Goal: Task Accomplishment & Management: Use online tool/utility

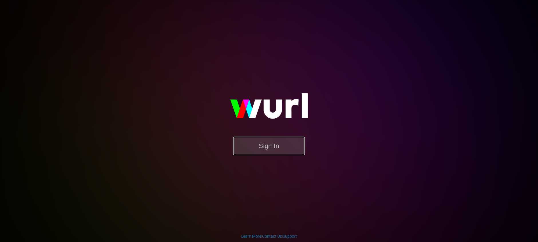
click at [275, 150] on button "Sign In" at bounding box center [268, 145] width 71 height 19
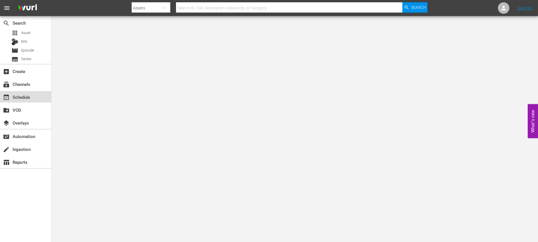
click at [40, 93] on div "event_available Schedule" at bounding box center [25, 96] width 51 height 11
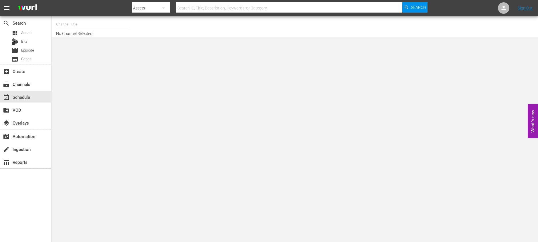
click at [110, 24] on input "text" at bounding box center [92, 24] width 73 height 14
type input "b"
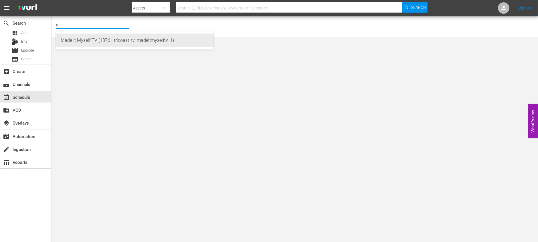
click at [100, 43] on div "Made It Myself TV (1876 - tricoast_tv_madeitmyselftv_1)" at bounding box center [135, 40] width 148 height 14
type input "Made It Myself TV (1876 - tricoast_tv_madeitmyselftv_1)"
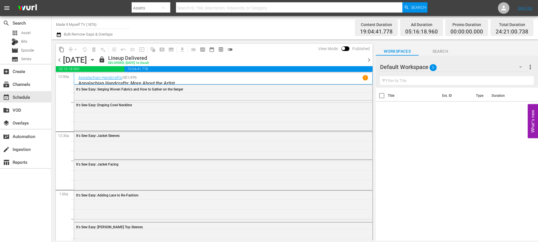
click at [93, 60] on icon "button" at bounding box center [92, 59] width 3 height 1
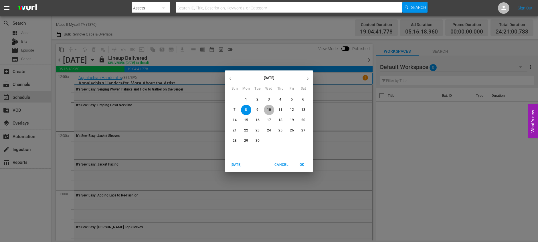
click at [269, 108] on p "10" at bounding box center [269, 109] width 4 height 5
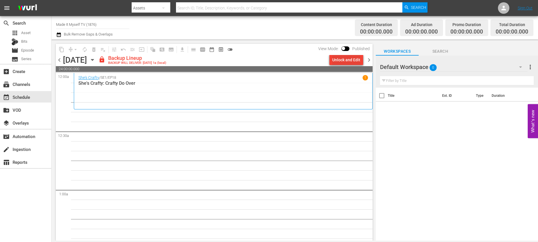
click at [349, 64] on div "Unlock and Edit" at bounding box center [346, 60] width 28 height 10
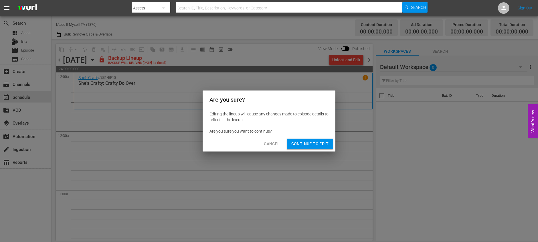
click at [310, 144] on span "Continue to Edit" at bounding box center [309, 143] width 37 height 7
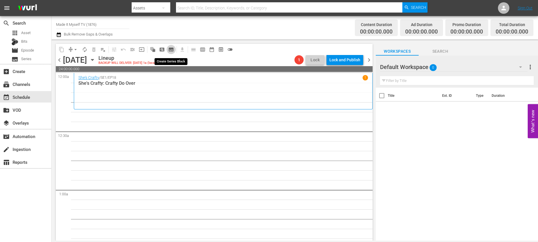
click at [169, 48] on span "subtitles_outlined" at bounding box center [171, 50] width 6 height 6
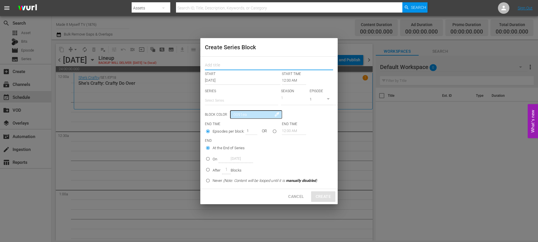
click at [238, 66] on input "text" at bounding box center [269, 65] width 128 height 9
type input "Jewelry"
click at [286, 81] on input "12:00 AM" at bounding box center [294, 80] width 24 height 8
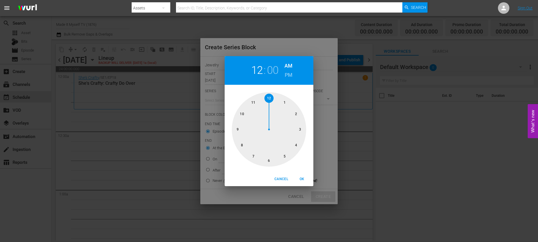
click at [269, 99] on div at bounding box center [269, 129] width 74 height 74
click at [295, 143] on div at bounding box center [269, 129] width 74 height 74
click at [295, 147] on div at bounding box center [269, 129] width 74 height 74
click at [297, 146] on div at bounding box center [269, 129] width 74 height 74
click at [302, 176] on span "OK" at bounding box center [302, 179] width 14 height 6
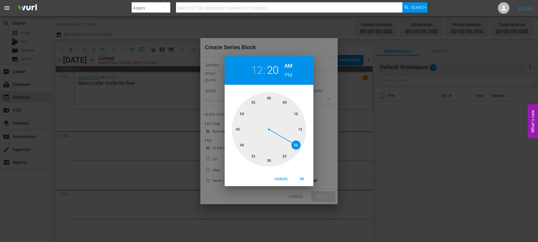
type input "12:20 AM"
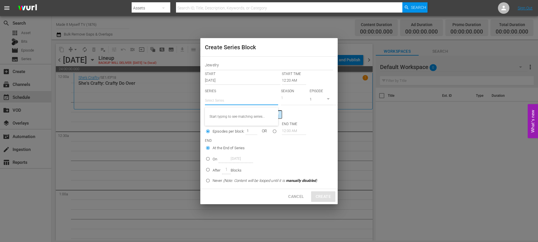
click at [247, 106] on input "text" at bounding box center [241, 100] width 73 height 14
click at [244, 113] on div "Jewelry Stars by [PERSON_NAME][DEMOGRAPHIC_DATA]" at bounding box center [241, 117] width 64 height 14
type input "Jewelry Stars by [PERSON_NAME][DEMOGRAPHIC_DATA]"
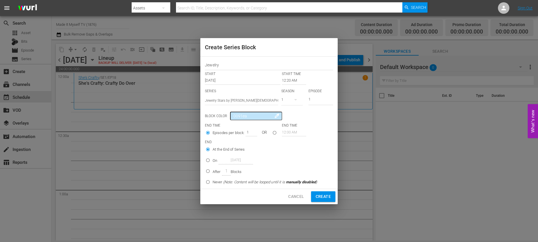
click at [274, 131] on input "seriesBlockEndTime" at bounding box center [274, 133] width 9 height 9
radio input "true"
click at [287, 132] on input "12:00 AM" at bounding box center [294, 132] width 24 height 8
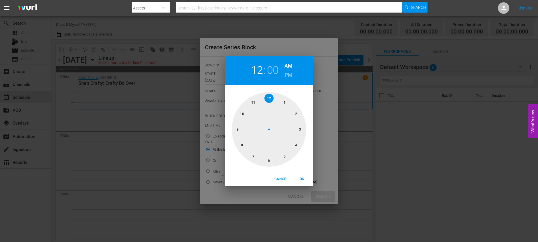
click at [299, 131] on div at bounding box center [269, 129] width 74 height 74
click at [300, 128] on div at bounding box center [269, 129] width 74 height 74
click at [299, 176] on span "OK" at bounding box center [302, 179] width 14 height 6
type input "03:15 AM"
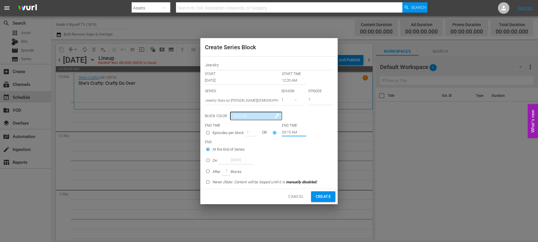
click at [236, 172] on p "Blocks" at bounding box center [235, 172] width 11 height 6
click at [212, 172] on input "After 1 Blocks" at bounding box center [207, 171] width 9 height 9
radio input "false"
radio input "true"
click at [325, 194] on span "Create" at bounding box center [322, 196] width 15 height 7
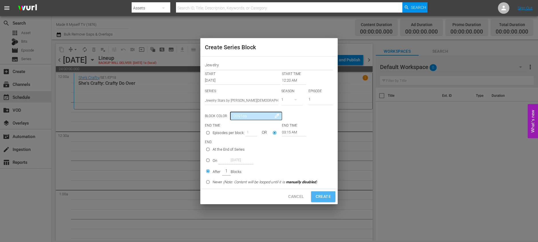
type input "12:00 AM"
radio input "true"
type input "12:00 AM"
radio input "true"
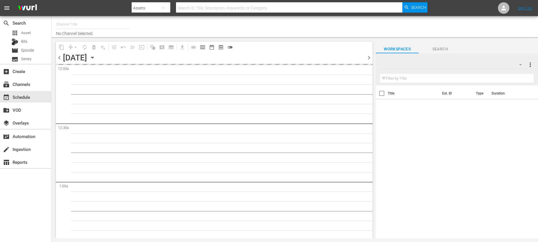
type input "Made It Myself TV (1876)"
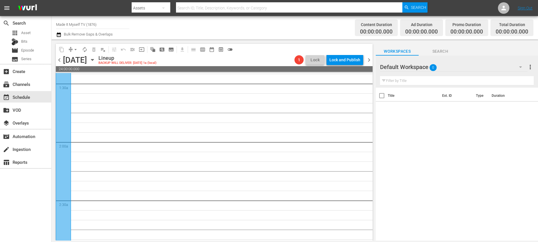
scroll to position [132, 0]
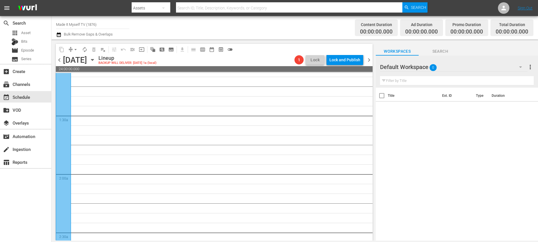
click at [62, 110] on div at bounding box center [63, 149] width 15 height 340
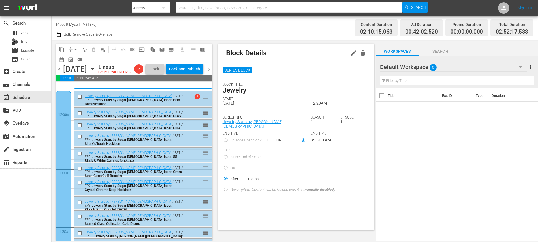
scroll to position [0, 0]
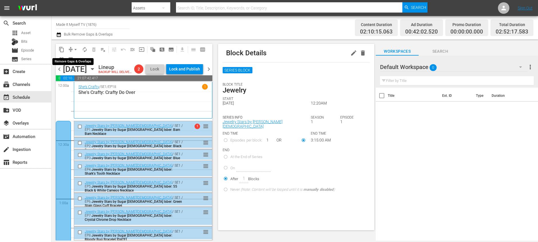
click at [77, 51] on span "arrow_drop_down" at bounding box center [76, 50] width 6 height 6
click at [94, 78] on li "Align to End of Previous Day" at bounding box center [76, 79] width 60 height 9
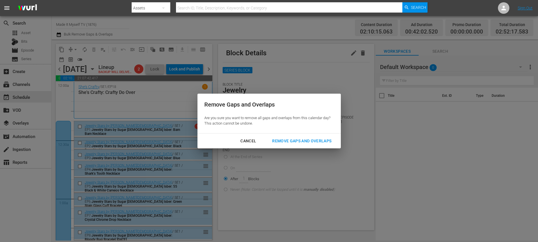
click at [286, 137] on div "Remove Gaps and Overlaps" at bounding box center [301, 140] width 68 height 7
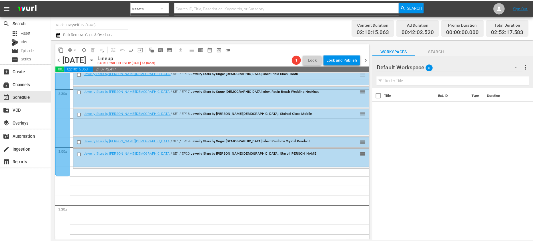
scroll to position [292, 0]
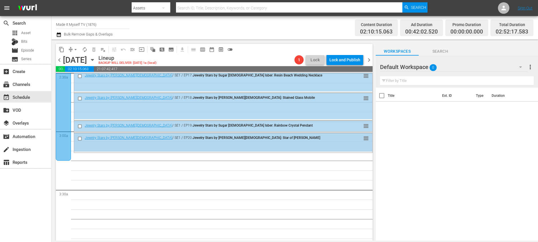
click at [78, 139] on input "checkbox" at bounding box center [80, 138] width 6 height 5
click at [93, 50] on span "delete_forever_outlined" at bounding box center [94, 50] width 6 height 6
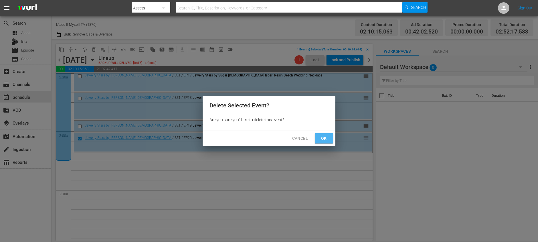
click at [322, 135] on span "Ok" at bounding box center [323, 138] width 9 height 7
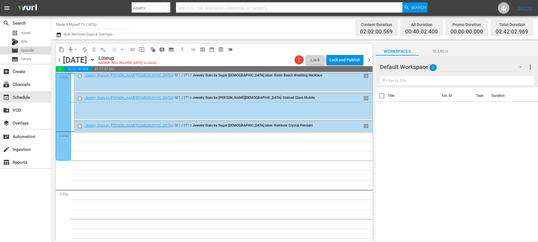
click at [39, 50] on div "movie Episode" at bounding box center [25, 50] width 51 height 8
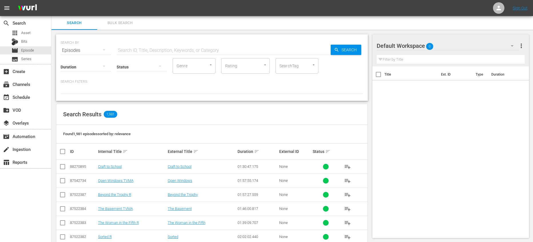
click at [144, 53] on div "Status" at bounding box center [142, 63] width 50 height 21
click at [142, 49] on input "text" at bounding box center [224, 50] width 214 height 14
type input "art of crochet"
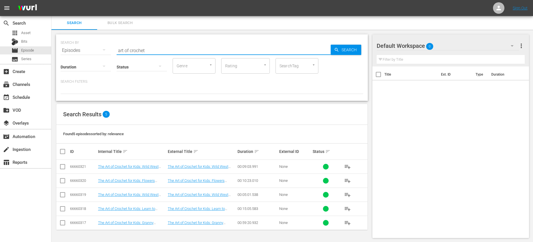
scroll to position [1, 0]
click at [349, 223] on span "playlist_add" at bounding box center [347, 221] width 7 height 7
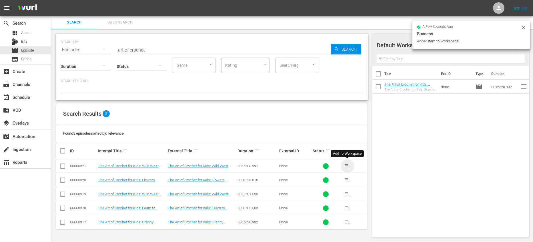
click at [347, 165] on span "playlist_add" at bounding box center [347, 165] width 7 height 7
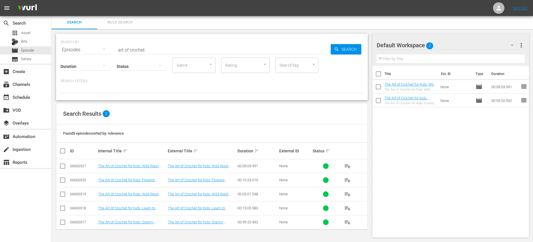
click at [344, 192] on span "playlist_add" at bounding box center [347, 193] width 7 height 7
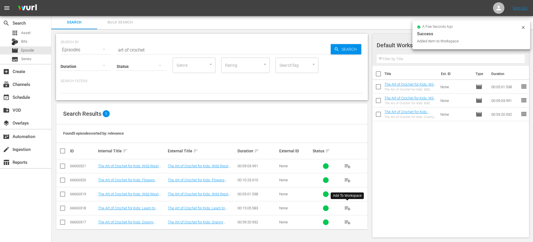
click at [347, 207] on span "playlist_add" at bounding box center [347, 207] width 7 height 7
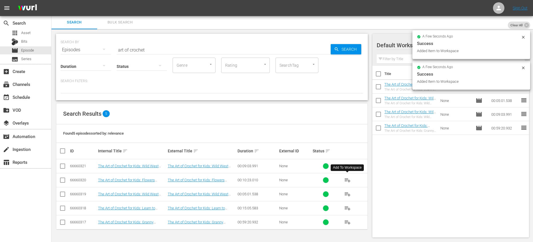
click at [344, 180] on span "playlist_add" at bounding box center [347, 179] width 7 height 7
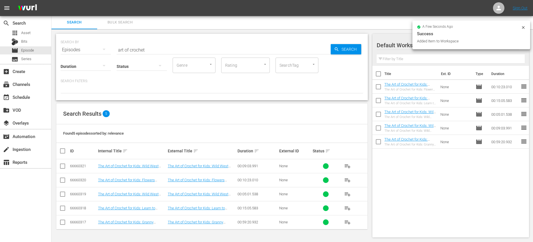
click at [377, 73] on input "checkbox" at bounding box center [379, 75] width 12 height 12
checkbox input "true"
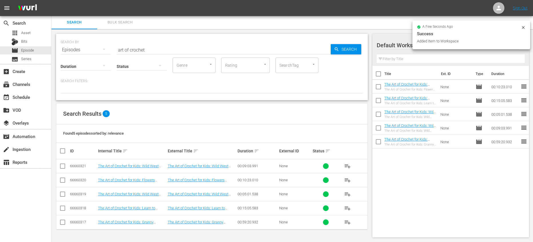
checkbox input "true"
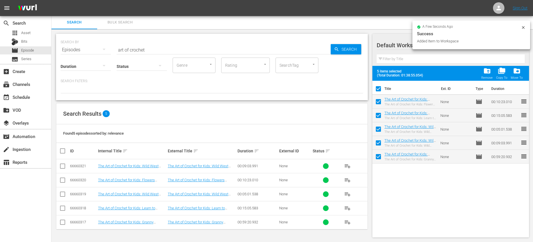
click at [377, 87] on input "checkbox" at bounding box center [379, 90] width 12 height 12
checkbox input "false"
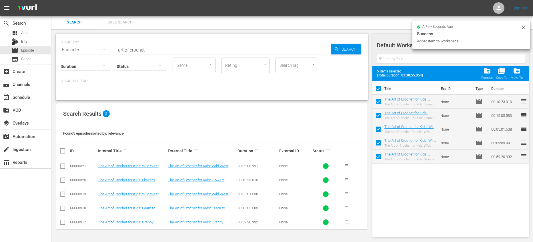
checkbox input "false"
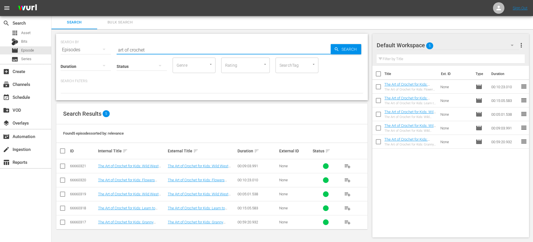
drag, startPoint x: 153, startPoint y: 52, endPoint x: 103, endPoint y: 47, distance: 50.6
click at [103, 47] on div "SEARCH BY Search By Episodes Search ID, Title, Description, Keywords, or Catego…" at bounding box center [212, 46] width 303 height 21
type input "favecrafts"
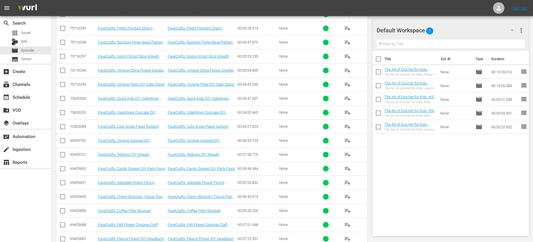
scroll to position [349, 0]
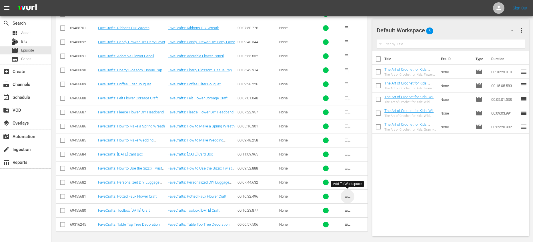
click at [347, 196] on span "playlist_add" at bounding box center [347, 196] width 7 height 7
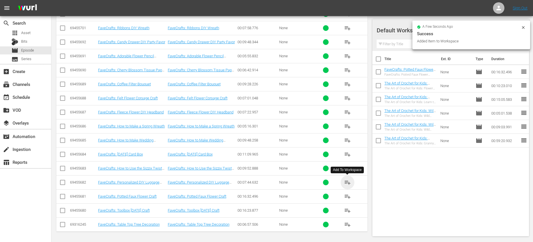
click at [347, 183] on span "playlist_add" at bounding box center [347, 182] width 7 height 7
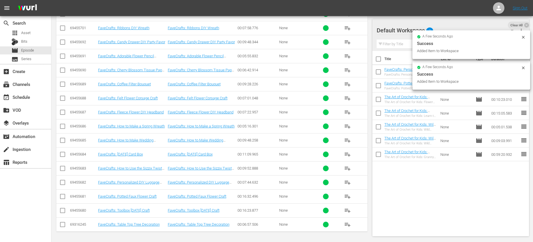
click at [347, 166] on span "playlist_add" at bounding box center [347, 168] width 7 height 7
click at [349, 137] on span "playlist_add" at bounding box center [347, 140] width 7 height 7
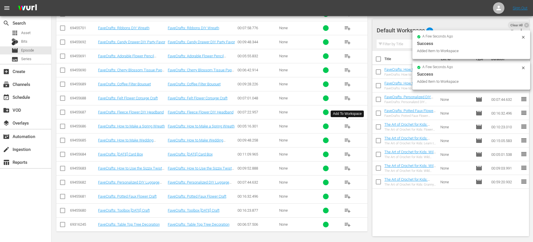
click at [347, 126] on span "playlist_add" at bounding box center [347, 126] width 7 height 7
click at [348, 110] on span "playlist_add" at bounding box center [347, 112] width 7 height 7
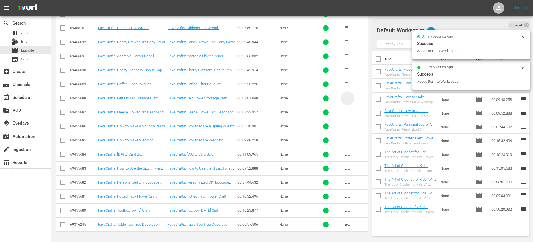
click at [347, 98] on span "playlist_add" at bounding box center [347, 98] width 7 height 7
click at [349, 83] on span "playlist_add" at bounding box center [347, 84] width 7 height 7
click at [380, 60] on input "checkbox" at bounding box center [379, 60] width 12 height 12
checkbox input "true"
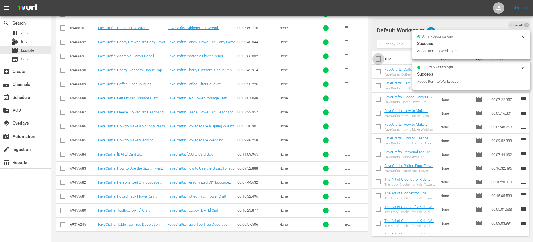
checkbox input "true"
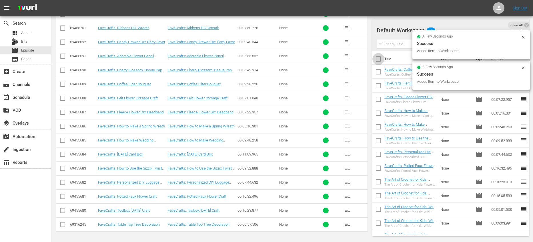
checkbox input "true"
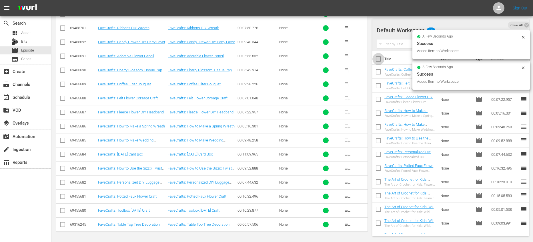
checkbox input "true"
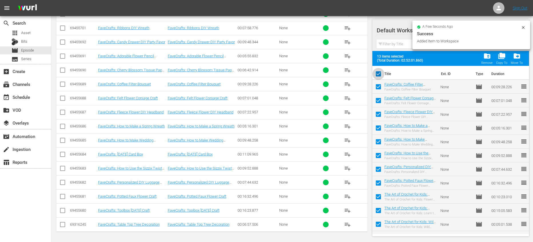
click at [379, 75] on input "checkbox" at bounding box center [379, 75] width 12 height 12
checkbox input "false"
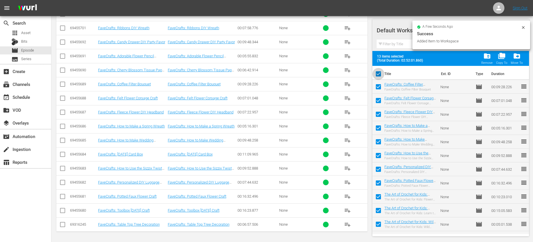
checkbox input "false"
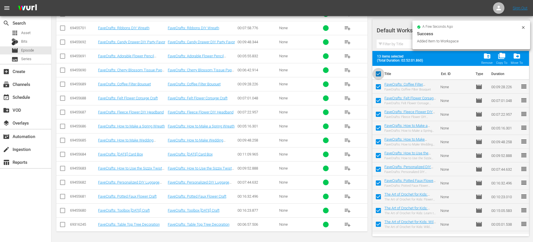
checkbox input "false"
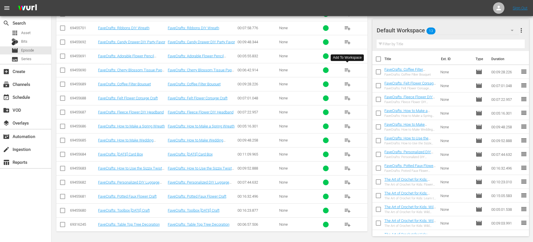
click at [347, 69] on span "playlist_add" at bounding box center [347, 70] width 7 height 7
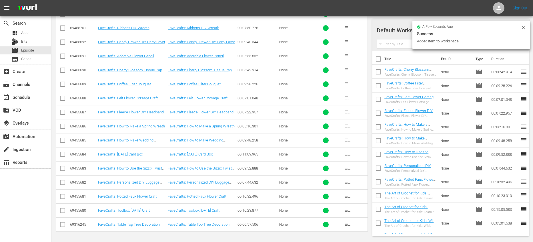
click at [379, 57] on input "checkbox" at bounding box center [379, 60] width 12 height 12
checkbox input "true"
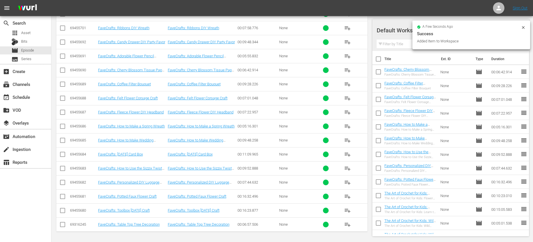
checkbox input "true"
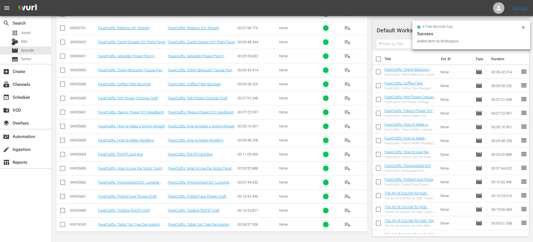
checkbox input "true"
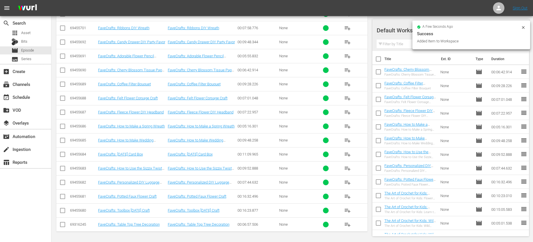
checkbox input "true"
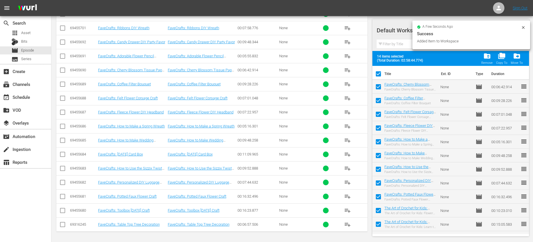
click at [378, 68] on span at bounding box center [379, 74] width 12 height 12
click at [380, 73] on input "checkbox" at bounding box center [379, 75] width 12 height 12
checkbox input "false"
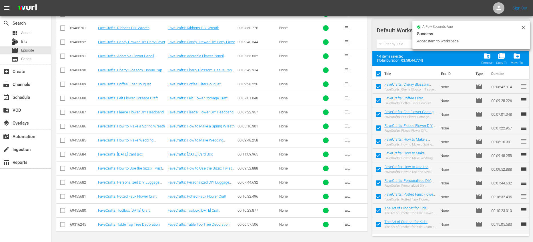
checkbox input "false"
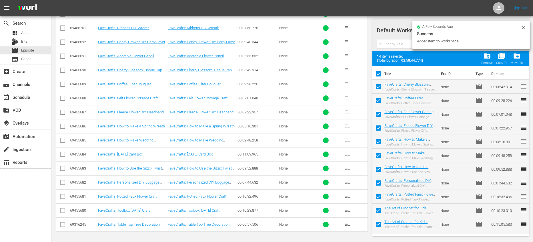
checkbox input "false"
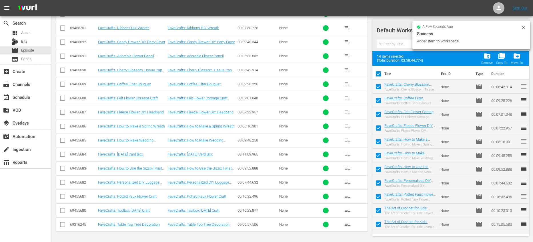
checkbox input "false"
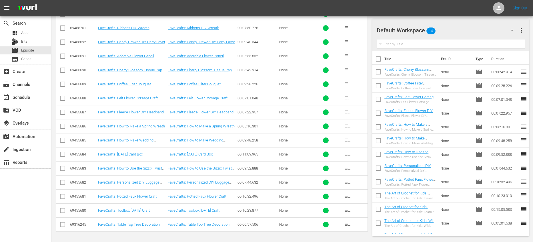
click at [346, 57] on span "playlist_add" at bounding box center [347, 56] width 7 height 7
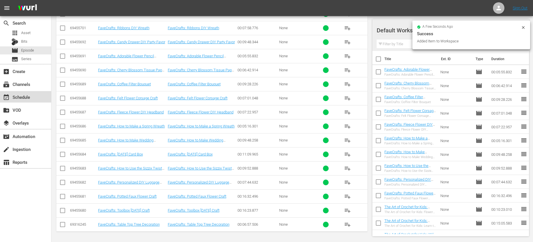
click at [40, 98] on div "event_available Schedule" at bounding box center [25, 96] width 51 height 11
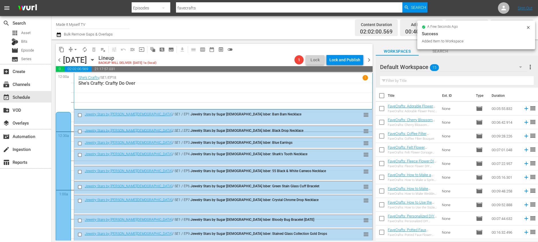
click at [382, 94] on input "checkbox" at bounding box center [381, 97] width 12 height 12
checkbox input "true"
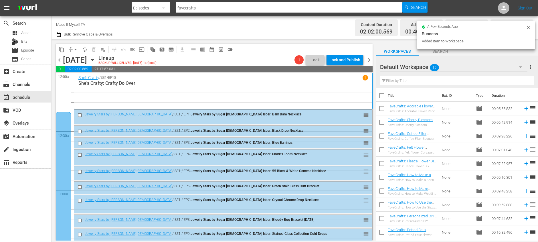
checkbox input "true"
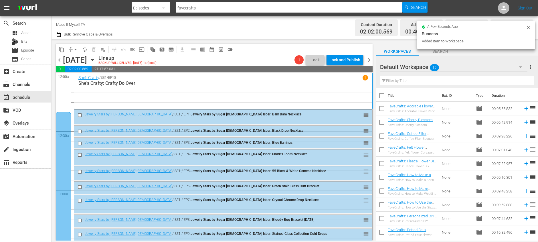
checkbox input "true"
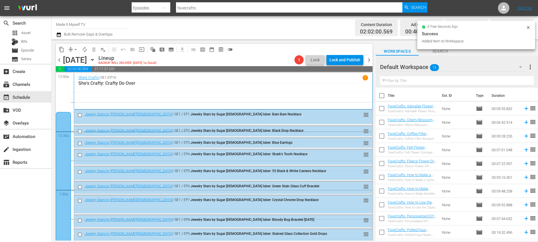
checkbox input "true"
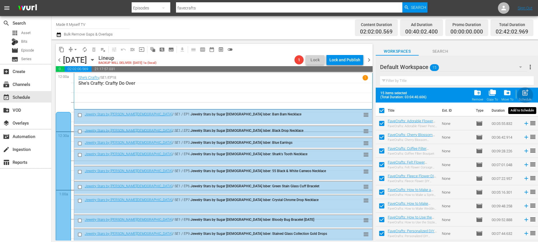
click at [526, 95] on span "post_add" at bounding box center [525, 93] width 8 height 8
checkbox input "false"
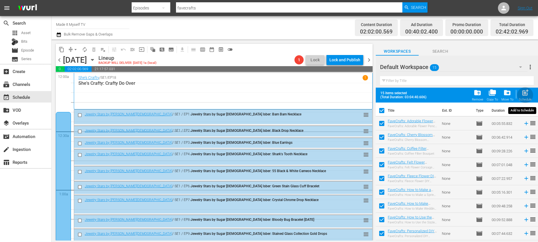
checkbox input "false"
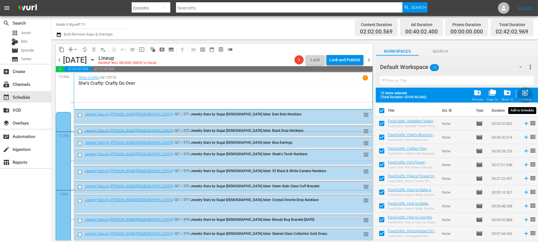
checkbox input "false"
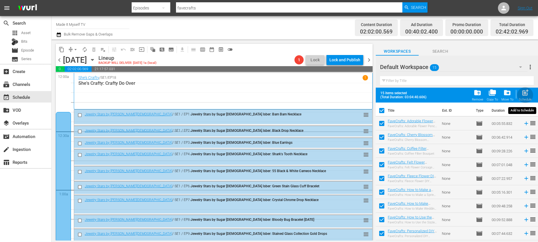
checkbox input "false"
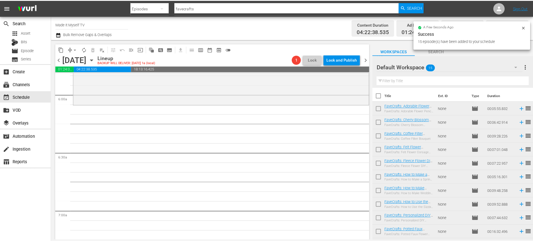
scroll to position [676, 0]
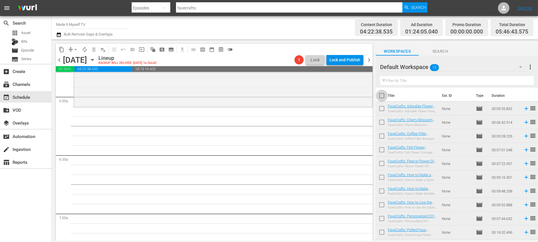
click at [382, 97] on input "checkbox" at bounding box center [381, 97] width 12 height 12
checkbox input "true"
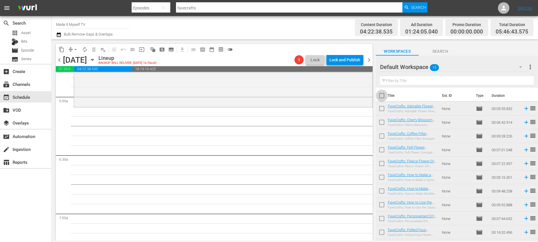
checkbox input "true"
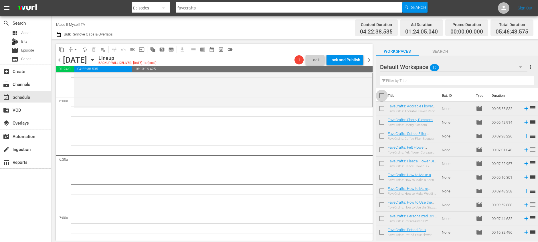
checkbox input "true"
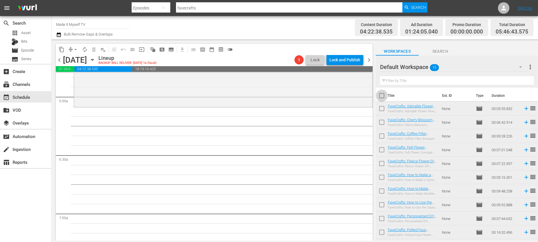
checkbox input "true"
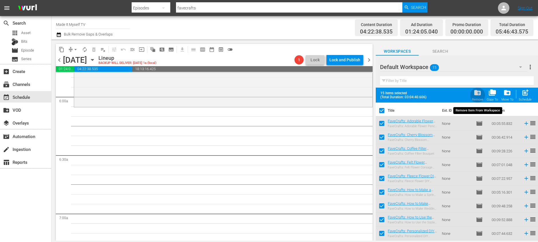
click at [480, 90] on span "folder_delete" at bounding box center [477, 93] width 8 height 8
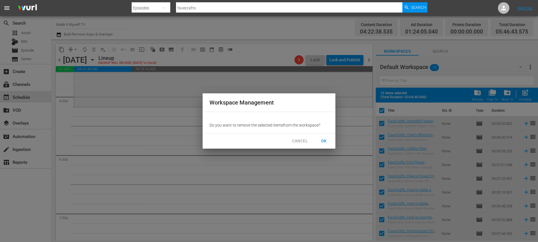
click at [324, 142] on span "OK" at bounding box center [323, 140] width 9 height 7
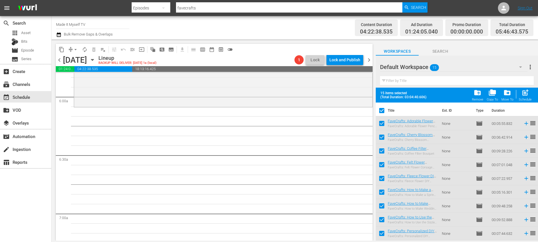
checkbox input "false"
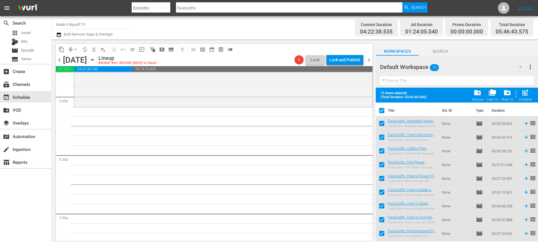
checkbox input "false"
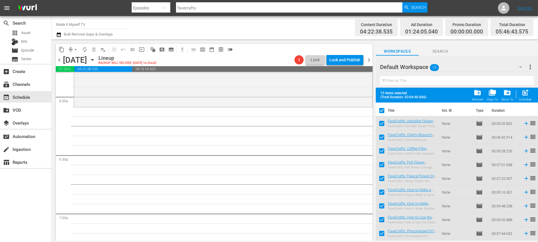
checkbox input "false"
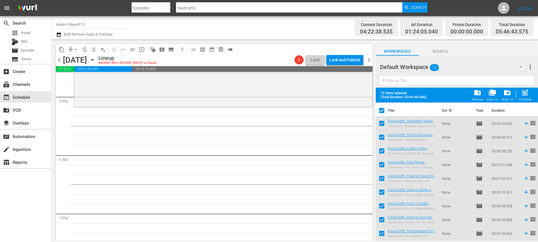
checkbox input "false"
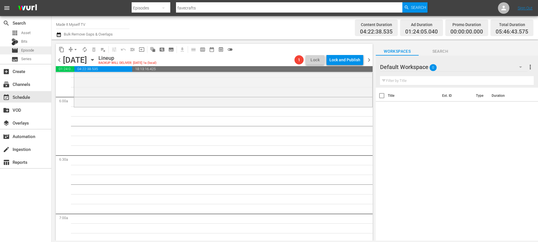
click at [26, 49] on span "Episode" at bounding box center [27, 50] width 13 height 6
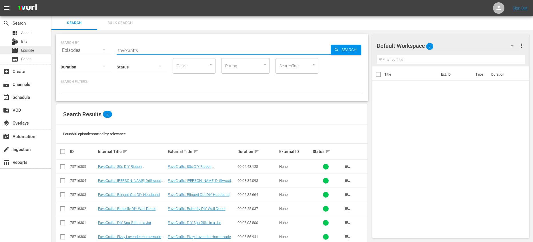
drag, startPoint x: 184, startPoint y: 49, endPoint x: 44, endPoint y: 48, distance: 139.8
click at [51, 0] on div "search Search apps Asset Bits movie Episode subtitles Series add_box Create sub…" at bounding box center [292, 0] width 482 height 0
type input "wood whisperer"
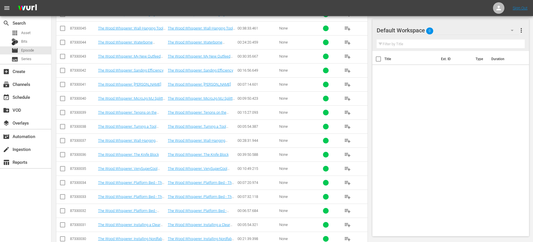
scroll to position [1008, 0]
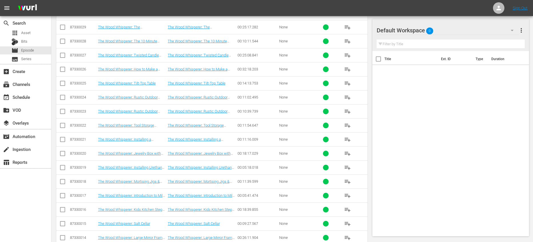
click at [349, 110] on span "playlist_add" at bounding box center [347, 111] width 7 height 7
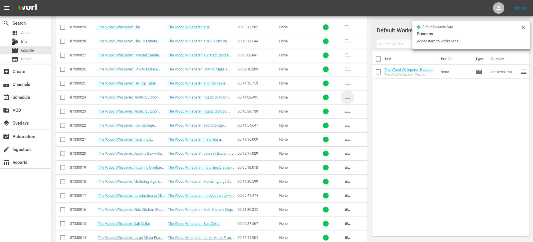
click at [347, 95] on span "playlist_add" at bounding box center [347, 97] width 7 height 7
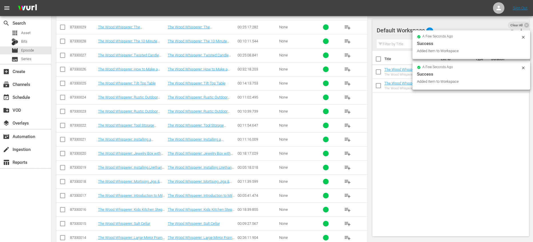
click at [347, 83] on span "playlist_add" at bounding box center [347, 83] width 7 height 7
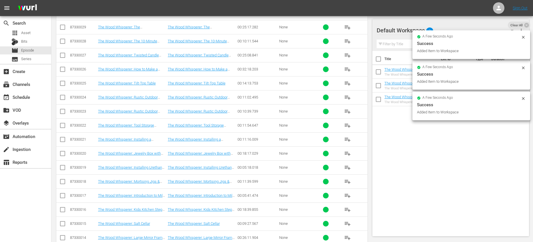
click at [346, 68] on span "playlist_add" at bounding box center [347, 69] width 7 height 7
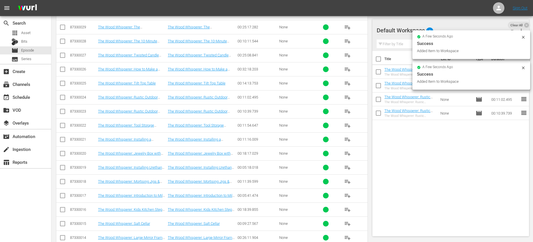
click at [347, 54] on span "playlist_add" at bounding box center [347, 55] width 7 height 7
click at [346, 41] on span "playlist_add" at bounding box center [347, 41] width 7 height 7
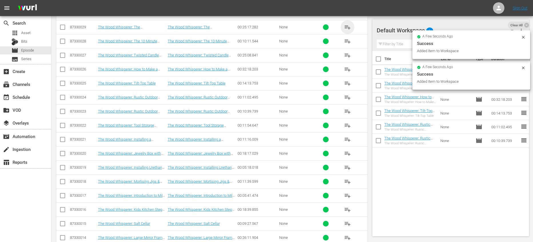
click at [347, 25] on span "playlist_add" at bounding box center [347, 27] width 7 height 7
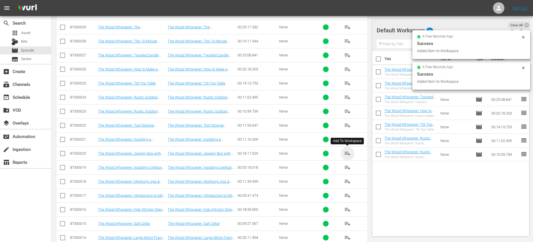
click at [348, 153] on span "playlist_add" at bounding box center [347, 153] width 7 height 7
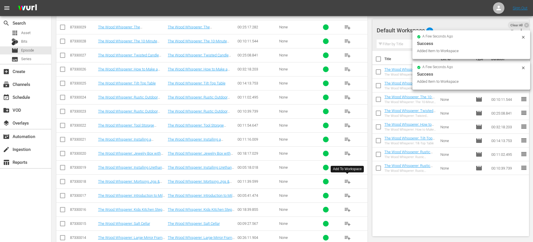
click at [346, 181] on span "playlist_add" at bounding box center [347, 181] width 7 height 7
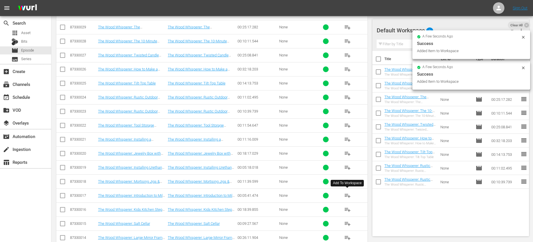
click at [349, 196] on span "playlist_add" at bounding box center [347, 195] width 7 height 7
click at [346, 209] on span "playlist_add" at bounding box center [347, 209] width 7 height 7
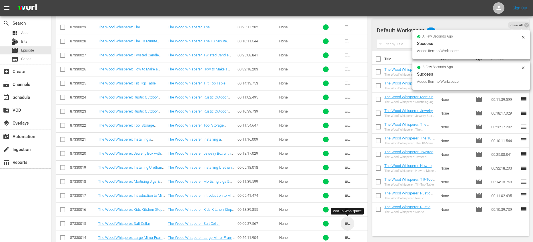
click at [348, 226] on span "playlist_add" at bounding box center [347, 223] width 7 height 7
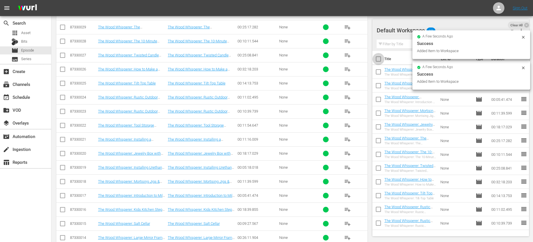
click at [378, 59] on input "checkbox" at bounding box center [379, 60] width 12 height 12
checkbox input "true"
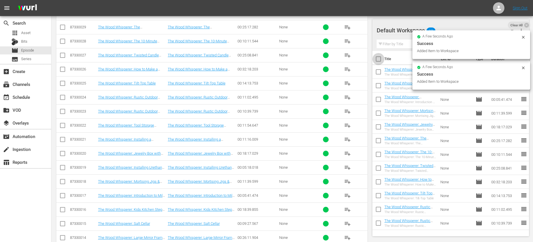
checkbox input "true"
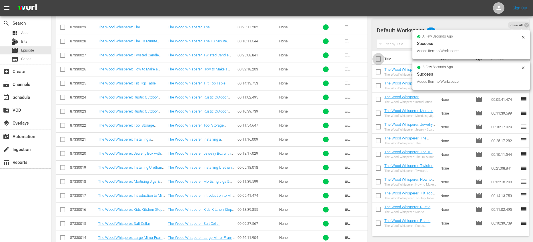
checkbox input "true"
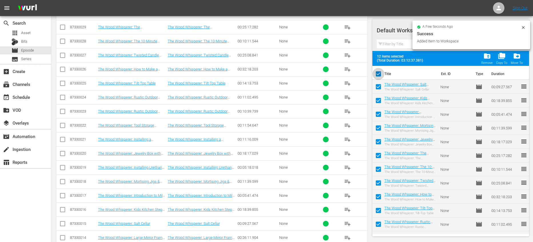
click at [380, 74] on input "checkbox" at bounding box center [379, 75] width 12 height 12
checkbox input "false"
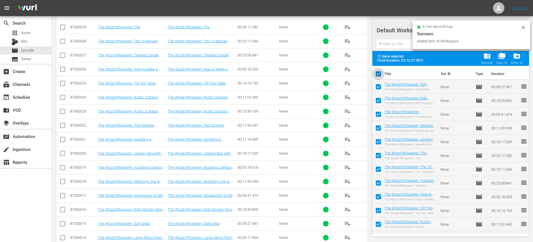
checkbox input "false"
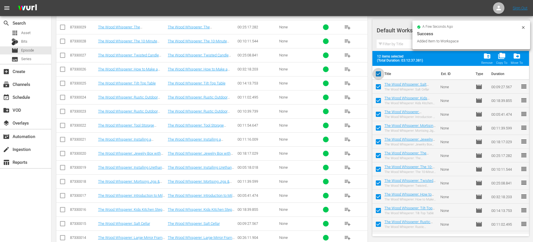
checkbox input "false"
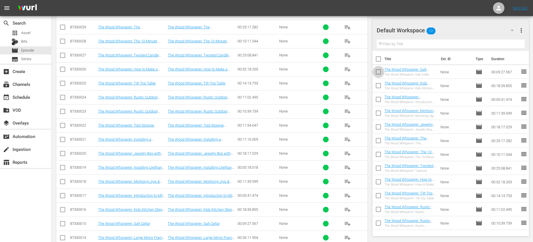
click at [379, 73] on input "checkbox" at bounding box center [379, 73] width 12 height 12
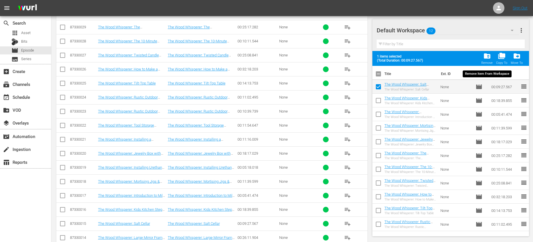
click at [486, 54] on span "folder_delete" at bounding box center [487, 56] width 8 height 8
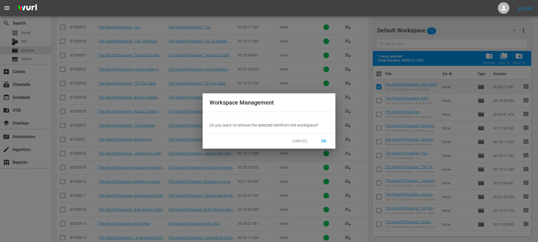
click at [326, 137] on span "OK" at bounding box center [323, 140] width 9 height 7
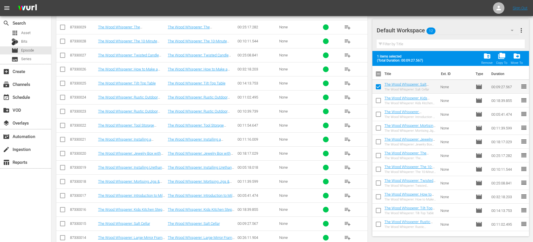
checkbox input "false"
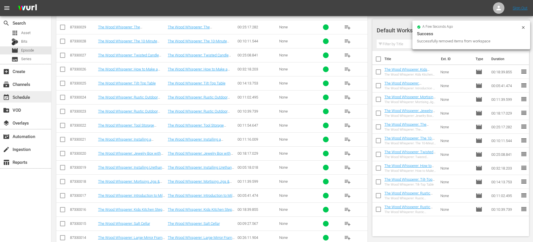
click at [25, 100] on div "event_available Schedule" at bounding box center [25, 96] width 51 height 11
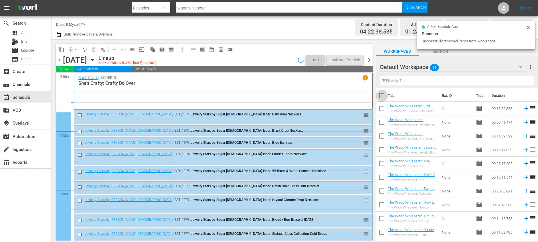
click at [382, 96] on input "checkbox" at bounding box center [381, 97] width 12 height 12
checkbox input "true"
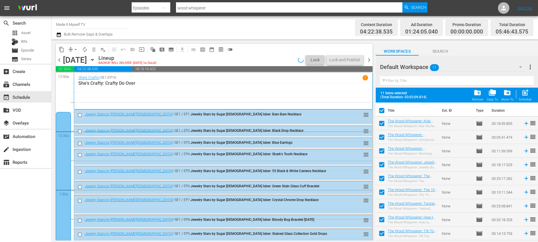
checkbox input "true"
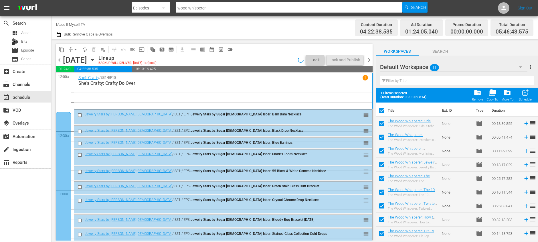
checkbox input "true"
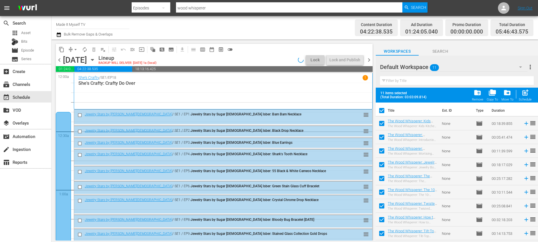
checkbox input "true"
click at [528, 93] on span "post_add" at bounding box center [525, 93] width 8 height 8
checkbox input "false"
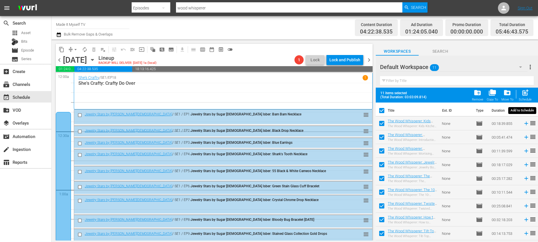
checkbox input "false"
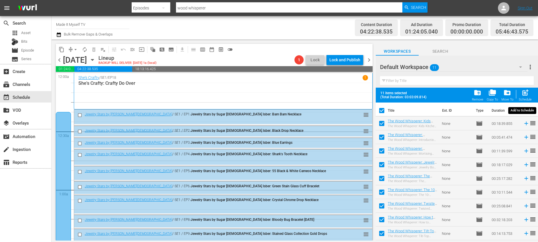
checkbox input "false"
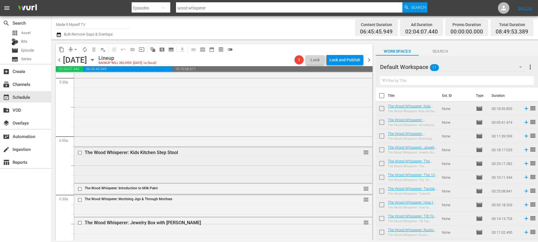
scroll to position [655, 0]
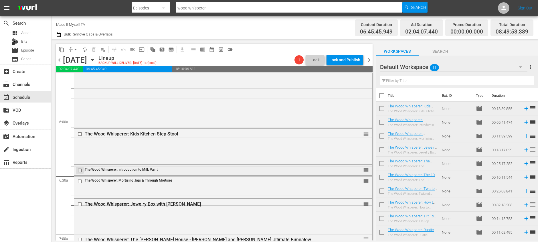
click at [79, 170] on input "checkbox" at bounding box center [80, 170] width 6 height 5
click at [95, 51] on span "delete_forever_outlined" at bounding box center [94, 50] width 6 height 6
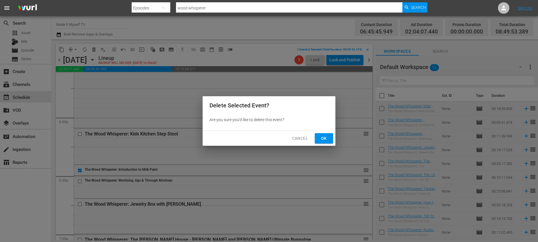
drag, startPoint x: 321, startPoint y: 139, endPoint x: 212, endPoint y: 93, distance: 118.7
click at [321, 139] on span "Ok" at bounding box center [323, 138] width 9 height 7
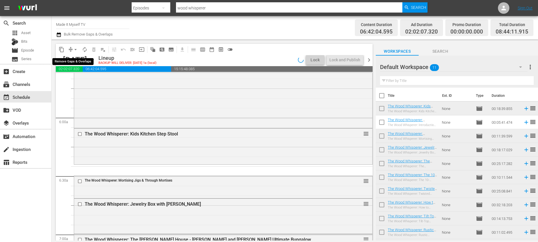
click at [77, 50] on span "arrow_drop_down" at bounding box center [76, 50] width 6 height 6
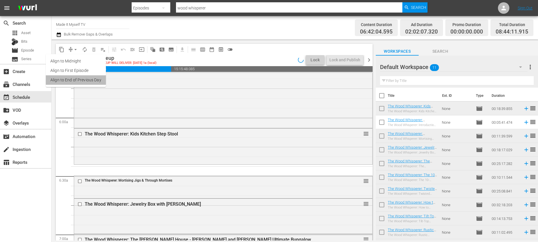
click at [85, 77] on li "Align to End of Previous Day" at bounding box center [76, 79] width 60 height 9
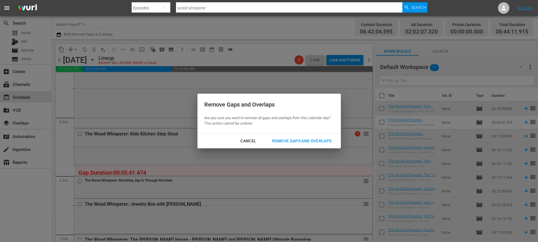
click at [303, 137] on button "Remove Gaps and Overlaps" at bounding box center [301, 141] width 73 height 11
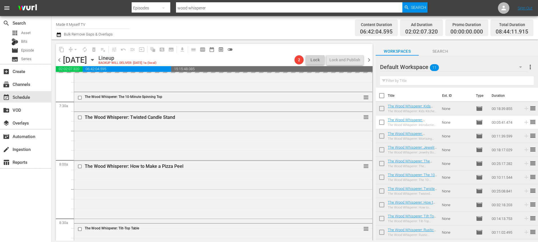
scroll to position [966, 0]
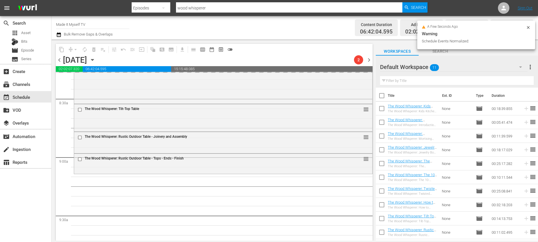
click at [382, 95] on input "checkbox" at bounding box center [381, 97] width 12 height 12
checkbox input "true"
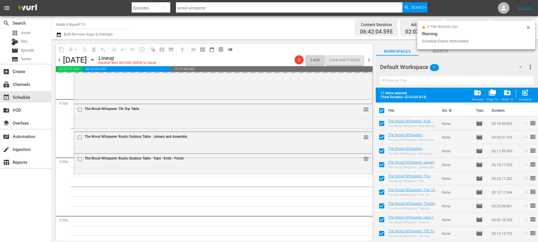
checkbox input "true"
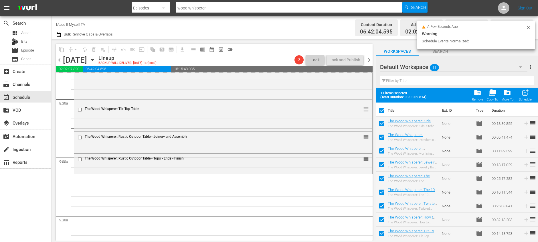
checkbox input "true"
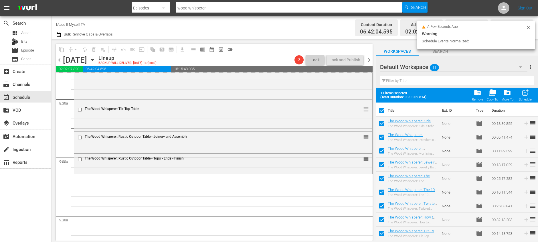
checkbox input "true"
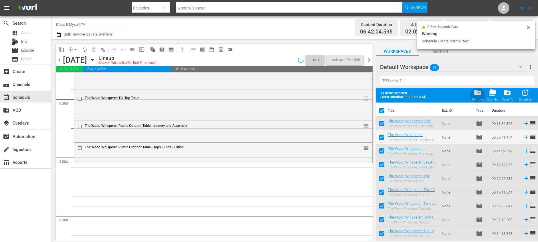
click at [477, 94] on span "folder_delete" at bounding box center [477, 93] width 8 height 8
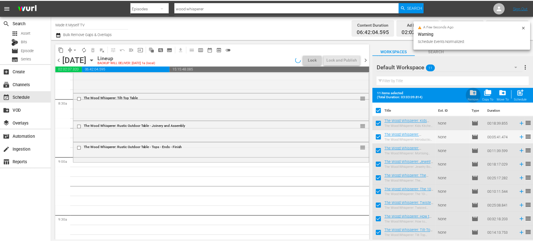
scroll to position [975, 0]
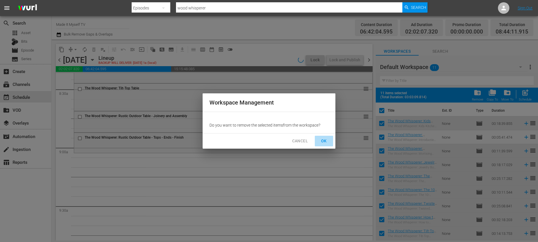
click at [323, 139] on span "OK" at bounding box center [323, 140] width 9 height 7
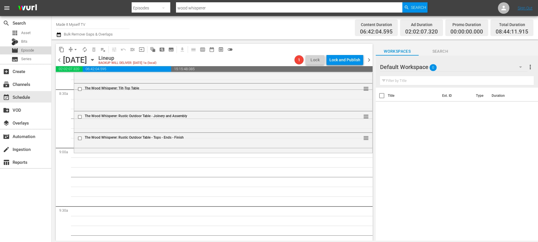
click at [35, 49] on div "movie Episode" at bounding box center [25, 50] width 51 height 8
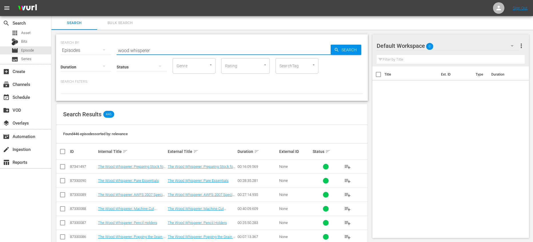
drag, startPoint x: 164, startPoint y: 51, endPoint x: 72, endPoint y: 45, distance: 92.2
click at [72, 45] on div "SEARCH BY Search By Episodes Search ID, Title, Description, Keywords, or Catego…" at bounding box center [212, 47] width 303 height 21
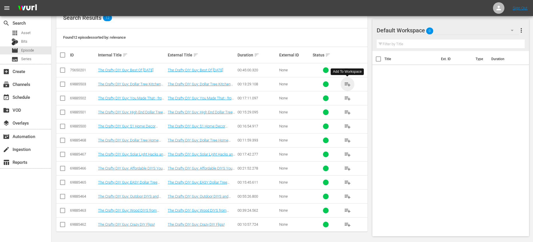
click at [349, 83] on span "playlist_add" at bounding box center [347, 84] width 7 height 7
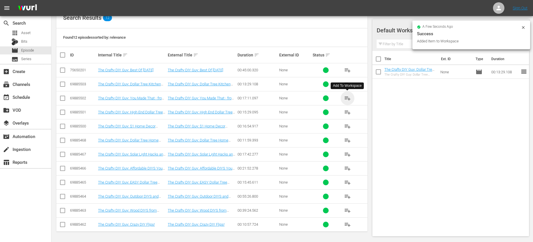
click at [347, 99] on span "playlist_add" at bounding box center [347, 98] width 7 height 7
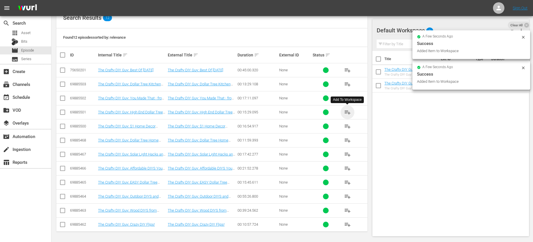
click at [348, 112] on span "playlist_add" at bounding box center [347, 112] width 7 height 7
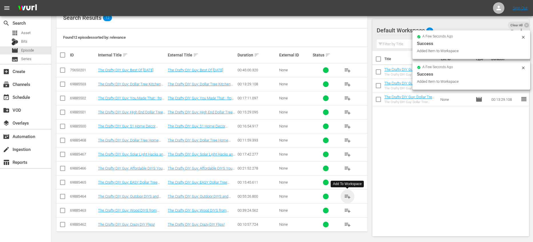
click at [350, 194] on span "playlist_add" at bounding box center [347, 196] width 7 height 7
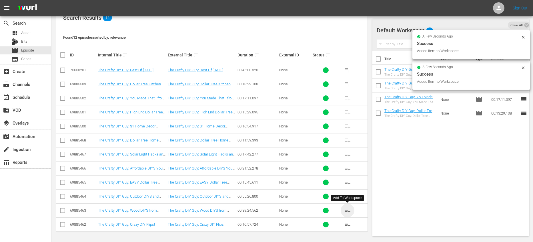
click at [348, 210] on span "playlist_add" at bounding box center [347, 210] width 7 height 7
click at [379, 58] on input "checkbox" at bounding box center [379, 60] width 12 height 12
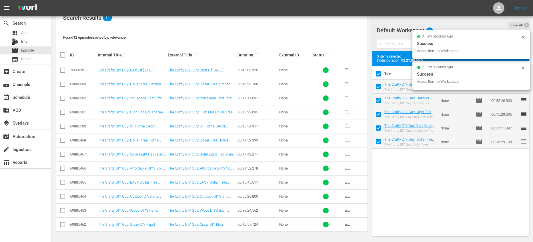
click at [377, 68] on span at bounding box center [379, 74] width 12 height 12
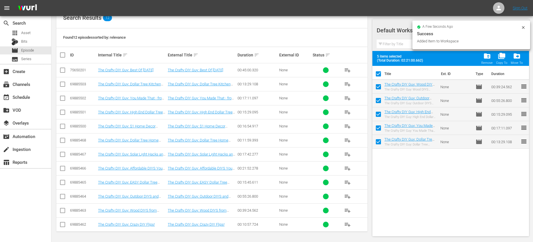
click at [379, 72] on input "checkbox" at bounding box center [379, 75] width 12 height 12
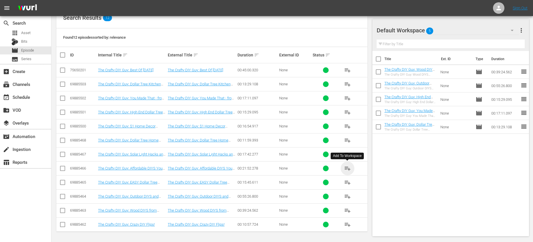
click at [348, 168] on span "playlist_add" at bounding box center [347, 168] width 7 height 7
click at [377, 61] on input "checkbox" at bounding box center [379, 60] width 12 height 12
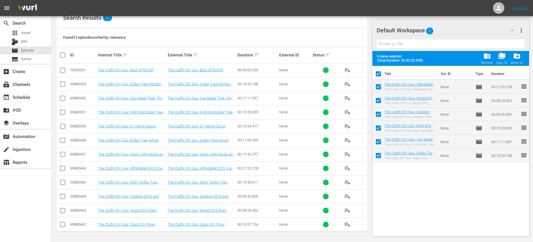
click at [381, 73] on input "checkbox" at bounding box center [379, 75] width 12 height 12
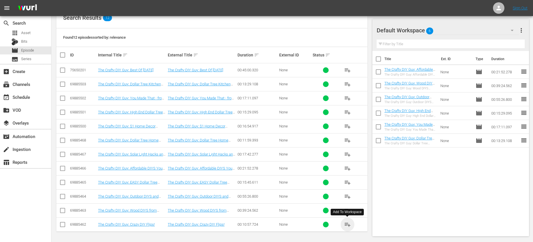
click at [346, 225] on span "playlist_add" at bounding box center [347, 224] width 7 height 7
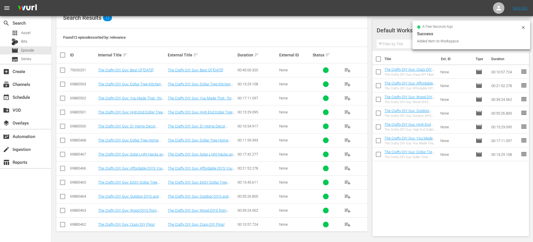
click at [347, 140] on span "playlist_add" at bounding box center [347, 140] width 7 height 7
click at [28, 101] on div "event_available Schedule" at bounding box center [25, 96] width 51 height 11
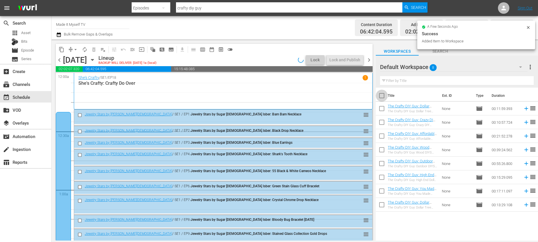
click at [384, 96] on input "checkbox" at bounding box center [381, 97] width 12 height 12
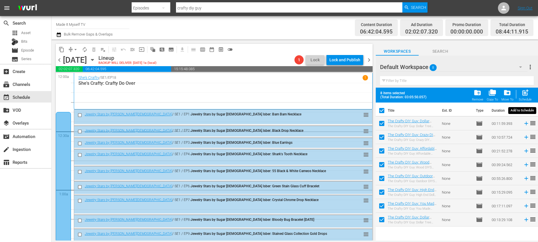
click at [524, 96] on span "post_add" at bounding box center [525, 93] width 8 height 8
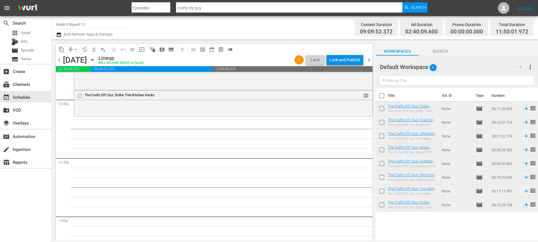
scroll to position [1332, 0]
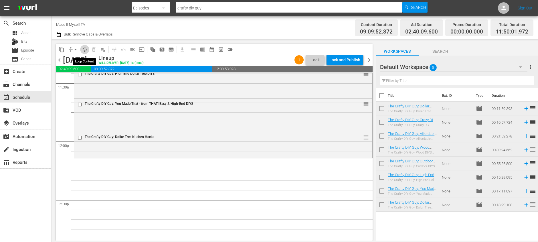
click at [84, 49] on span "autorenew_outlined" at bounding box center [85, 50] width 6 height 6
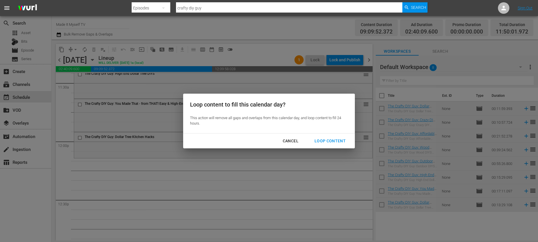
click at [346, 142] on div "Loop Content" at bounding box center [330, 140] width 40 height 7
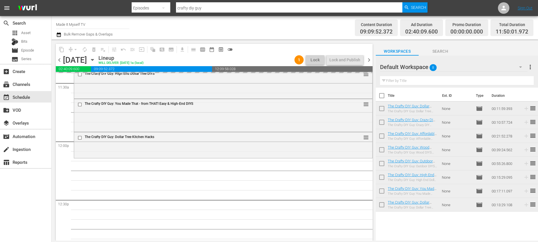
click at [383, 94] on input "checkbox" at bounding box center [381, 97] width 12 height 12
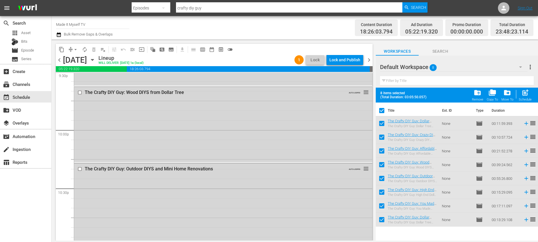
scroll to position [2646, 0]
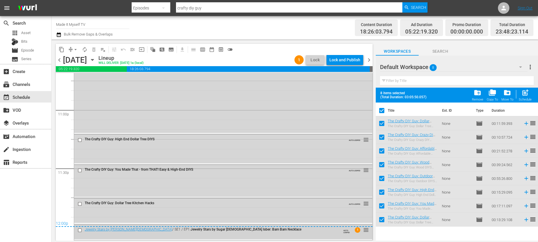
click at [81, 229] on input "checkbox" at bounding box center [80, 229] width 6 height 5
click at [91, 50] on span "delete_forever_outlined" at bounding box center [94, 50] width 6 height 6
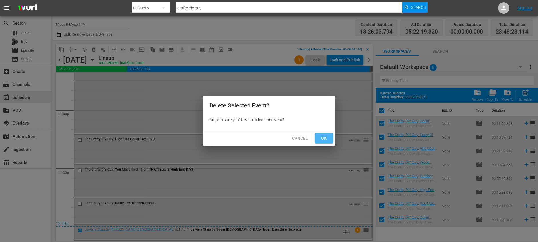
click at [325, 136] on span "Ok" at bounding box center [323, 138] width 9 height 7
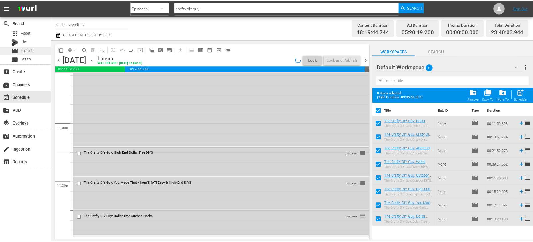
scroll to position [2632, 0]
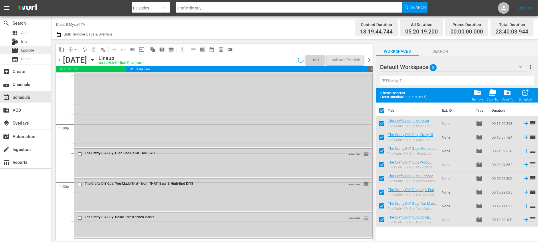
click at [27, 52] on span "Episode" at bounding box center [27, 50] width 13 height 6
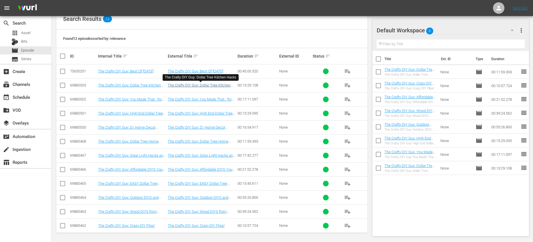
scroll to position [96, 0]
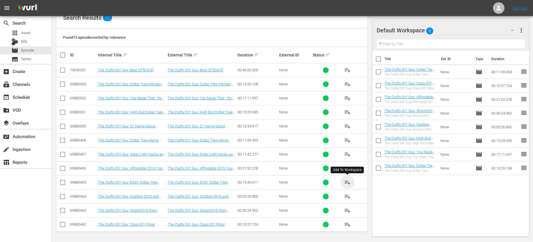
click at [350, 181] on span "playlist_add" at bounding box center [347, 182] width 7 height 7
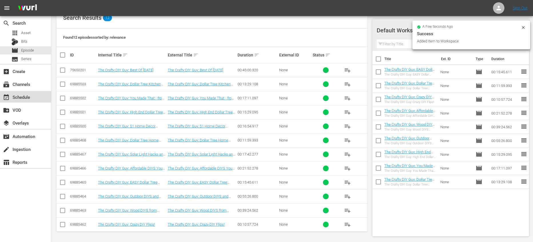
click at [36, 96] on div "event_available Schedule" at bounding box center [25, 96] width 51 height 11
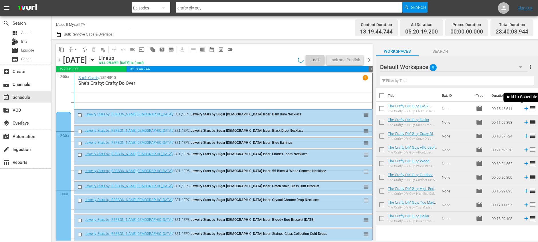
click at [523, 110] on icon at bounding box center [526, 108] width 6 height 6
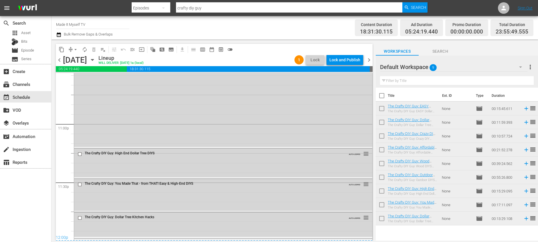
scroll to position [2661, 0]
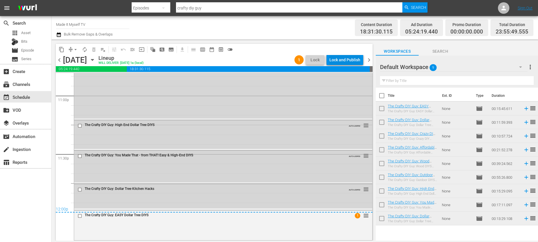
click at [341, 60] on div "Lock and Publish" at bounding box center [344, 60] width 31 height 10
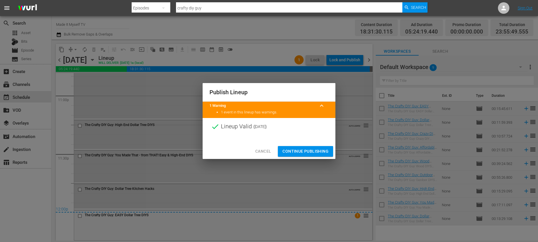
click at [288, 150] on span "Continue Publishing" at bounding box center [305, 151] width 46 height 7
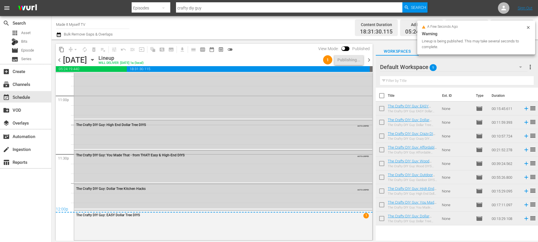
click at [384, 96] on input "checkbox" at bounding box center [381, 97] width 12 height 12
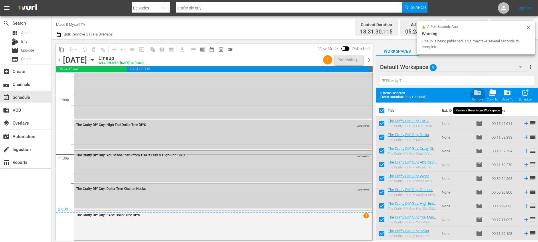
click at [480, 93] on span "folder_delete" at bounding box center [477, 93] width 8 height 8
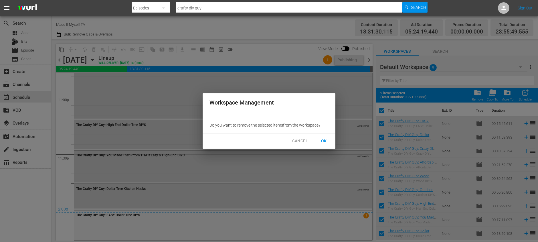
click at [320, 139] on span "OK" at bounding box center [323, 140] width 9 height 7
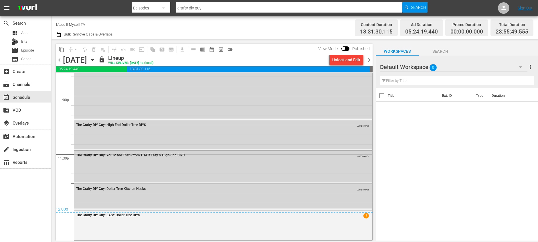
click at [366, 59] on span "chevron_right" at bounding box center [368, 59] width 7 height 7
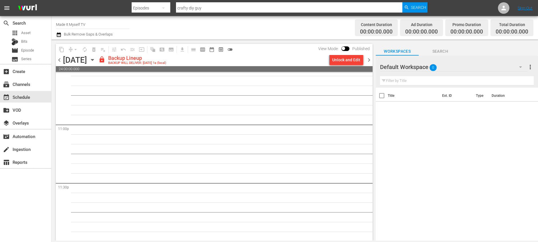
scroll to position [2632, 0]
